Goal: Information Seeking & Learning: Learn about a topic

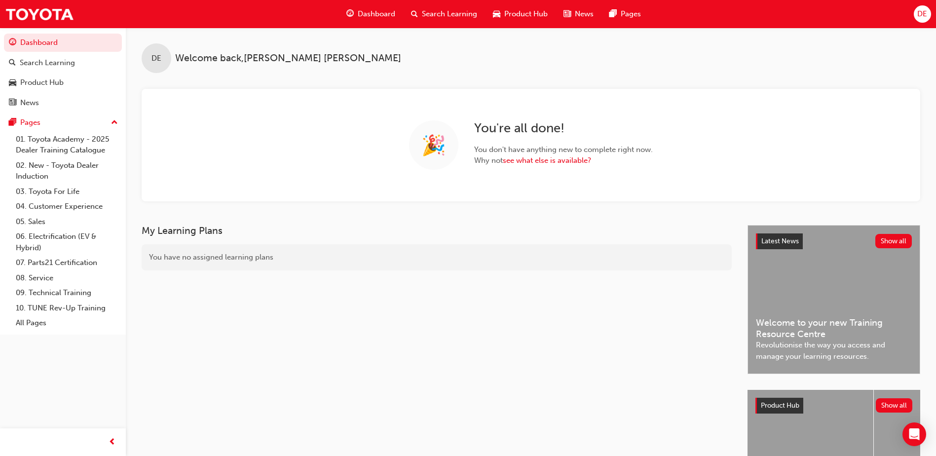
click at [426, 16] on span "Search Learning" at bounding box center [449, 13] width 55 height 11
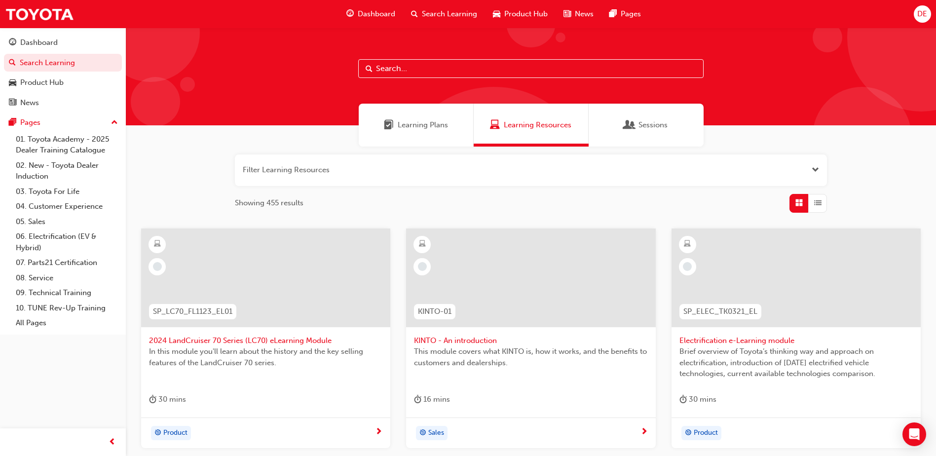
click at [392, 73] on input "text" at bounding box center [530, 68] width 345 height 19
type input "advisor"
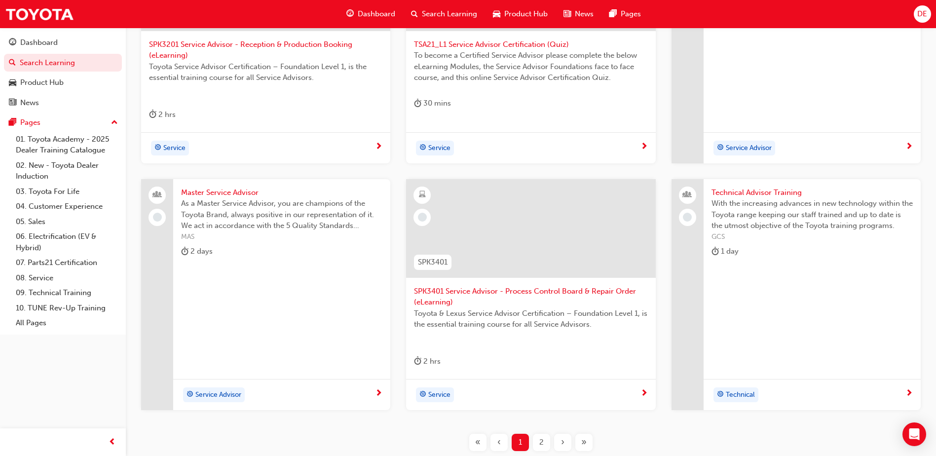
scroll to position [371, 0]
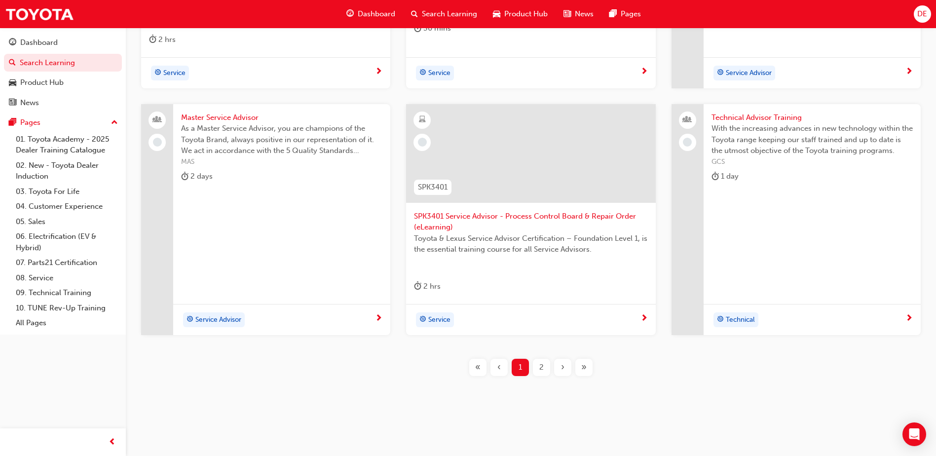
click at [537, 369] on div "2" at bounding box center [541, 367] width 17 height 17
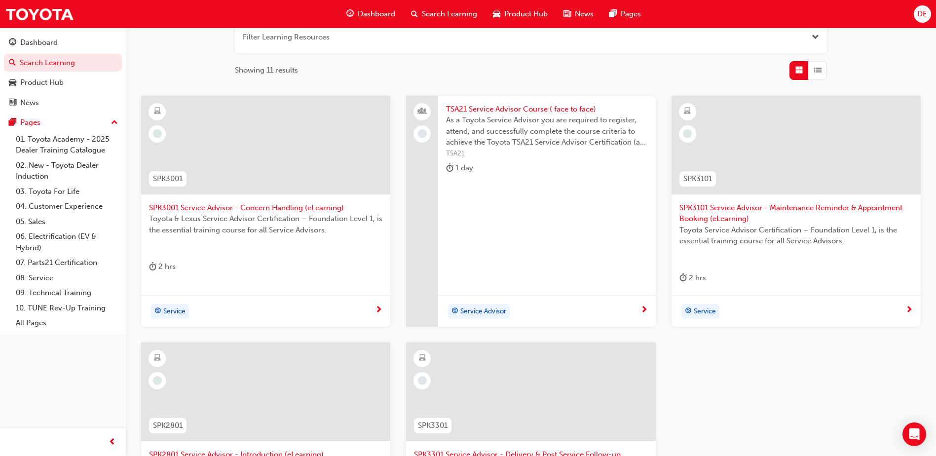
scroll to position [124, 0]
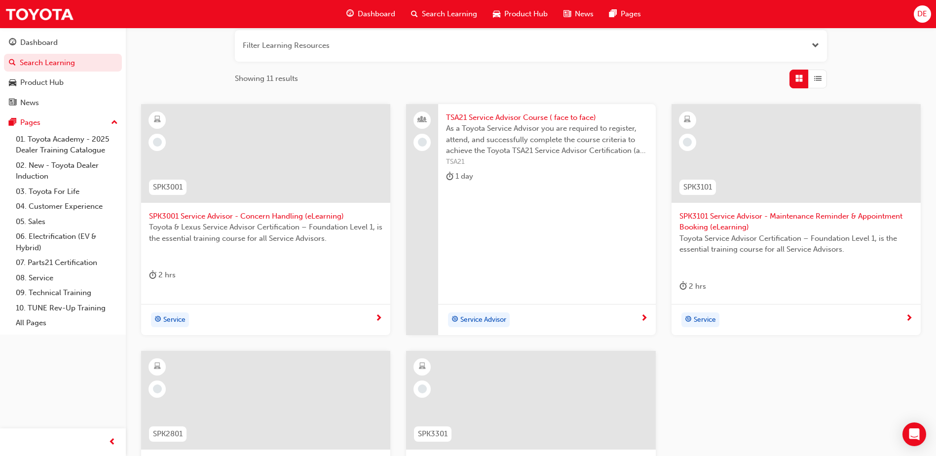
click at [515, 112] on span "TSA21 Service Advisor Course ( face to face)" at bounding box center [546, 117] width 201 height 11
